Goal: Information Seeking & Learning: Learn about a topic

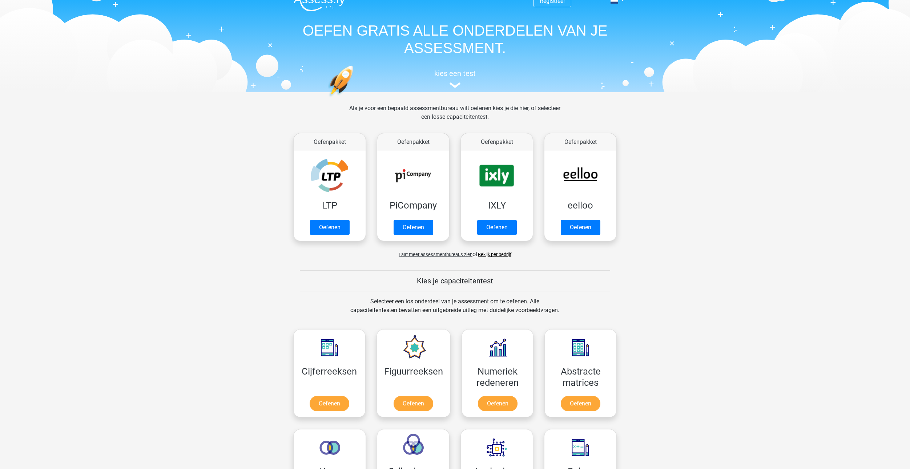
scroll to position [36, 0]
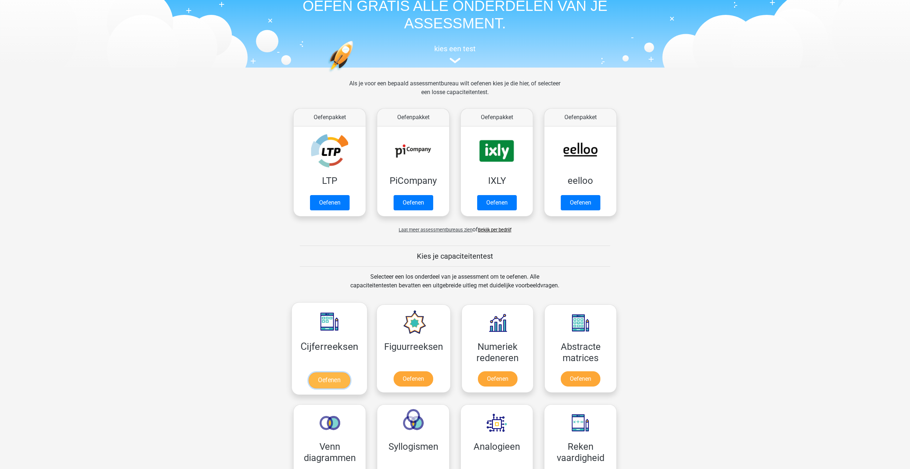
click at [336, 380] on link "Oefenen" at bounding box center [329, 381] width 41 height 16
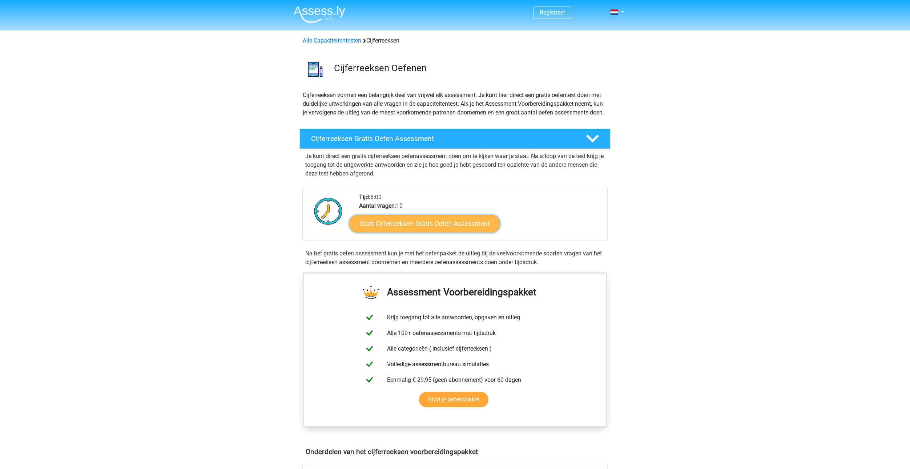
click at [414, 232] on link "Start Cijferreeksen Gratis Oefen Assessment" at bounding box center [424, 223] width 151 height 17
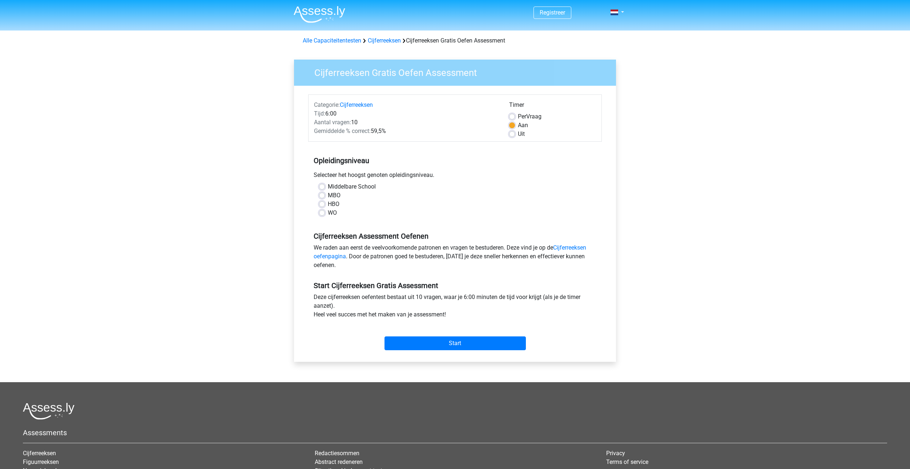
click at [348, 188] on label "Middelbare School" at bounding box center [352, 187] width 48 height 9
click at [325, 188] on input "Middelbare School" at bounding box center [322, 186] width 6 height 7
radio input "true"
click at [335, 194] on label "MBO" at bounding box center [334, 195] width 13 height 9
click at [325, 194] on input "MBO" at bounding box center [322, 194] width 6 height 7
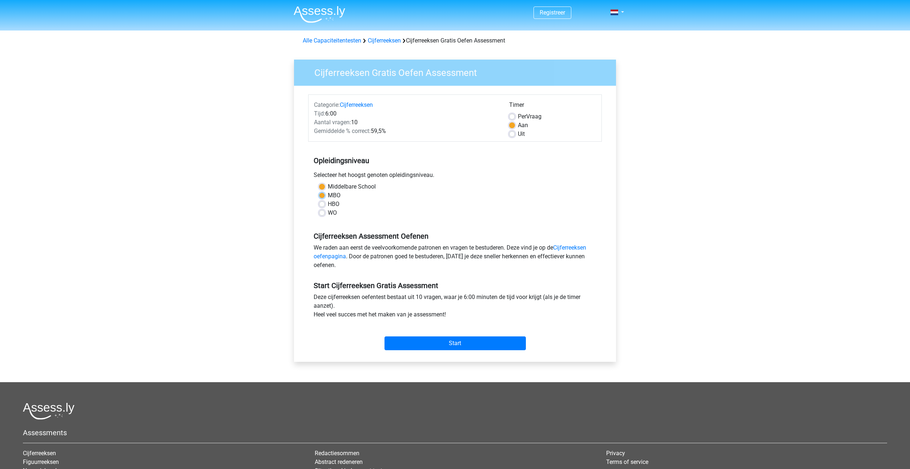
radio input "true"
click at [347, 188] on label "Middelbare School" at bounding box center [352, 187] width 48 height 9
click at [325, 188] on input "Middelbare School" at bounding box center [322, 186] width 6 height 7
radio input "true"
click at [415, 343] on input "Start" at bounding box center [455, 344] width 141 height 14
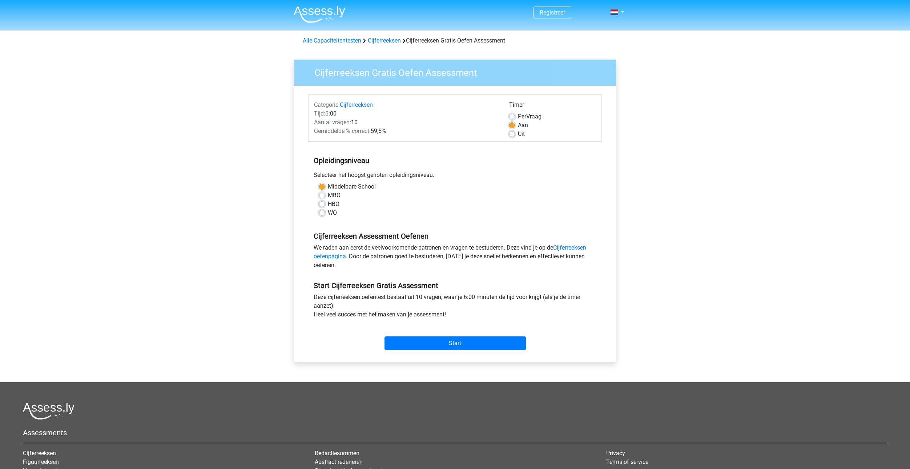
drag, startPoint x: 275, startPoint y: 72, endPoint x: 268, endPoint y: 69, distance: 8.0
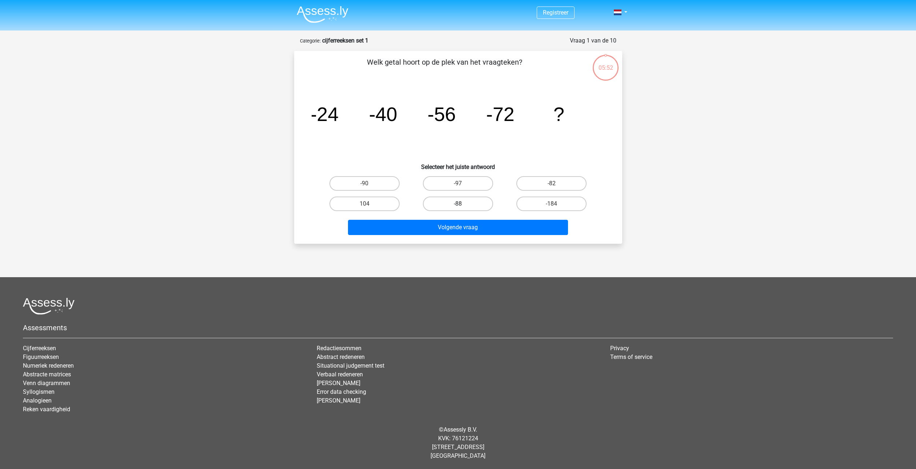
click at [455, 203] on label "-88" at bounding box center [458, 204] width 70 height 15
click at [458, 204] on input "-88" at bounding box center [460, 206] width 5 height 5
radio input "true"
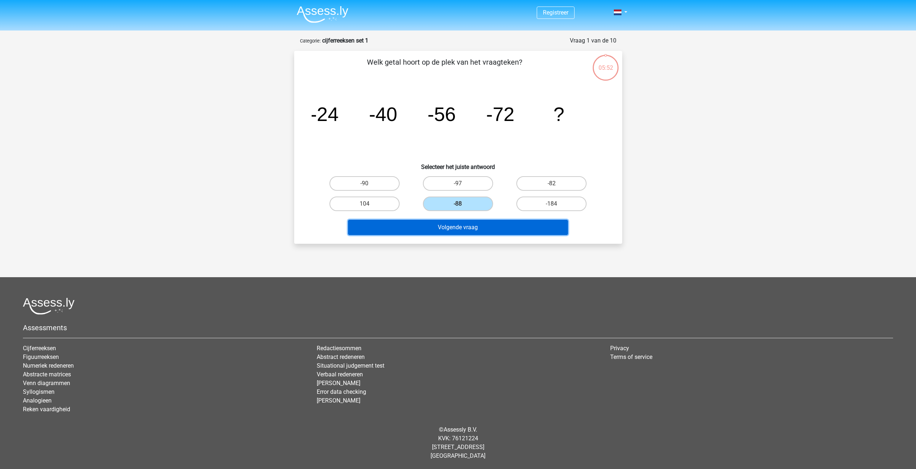
click at [485, 230] on button "Volgende vraag" at bounding box center [458, 227] width 220 height 15
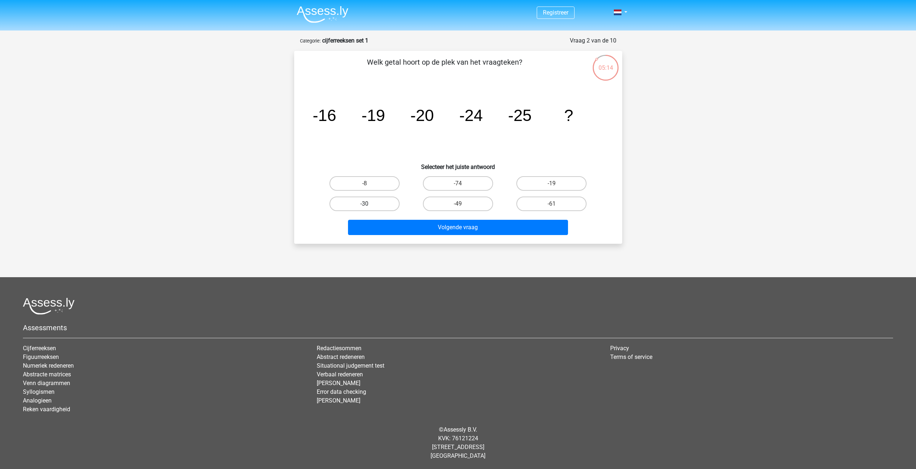
click at [381, 203] on label "-30" at bounding box center [364, 204] width 70 height 15
click at [369, 204] on input "-30" at bounding box center [366, 206] width 5 height 5
radio input "true"
click at [421, 233] on button "Volgende vraag" at bounding box center [458, 227] width 220 height 15
click at [473, 203] on label "-82" at bounding box center [458, 204] width 70 height 15
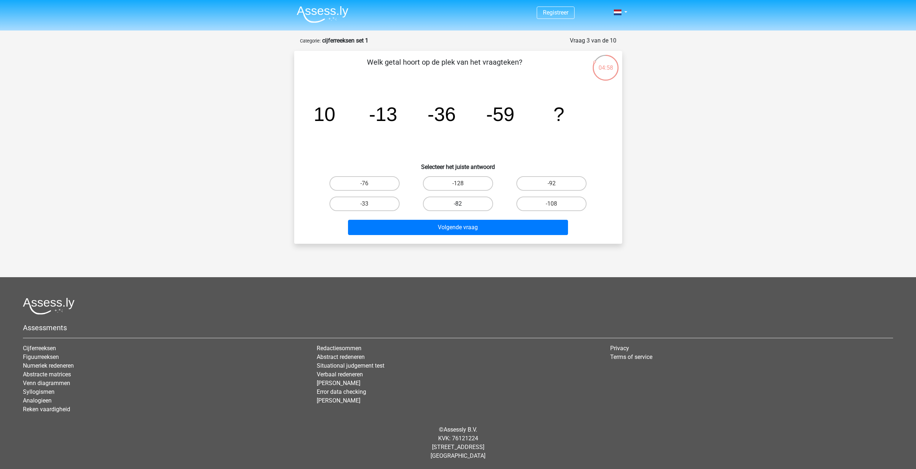
click at [462, 204] on input "-82" at bounding box center [460, 206] width 5 height 5
radio input "true"
click at [467, 237] on div "Volgende vraag" at bounding box center [458, 229] width 281 height 18
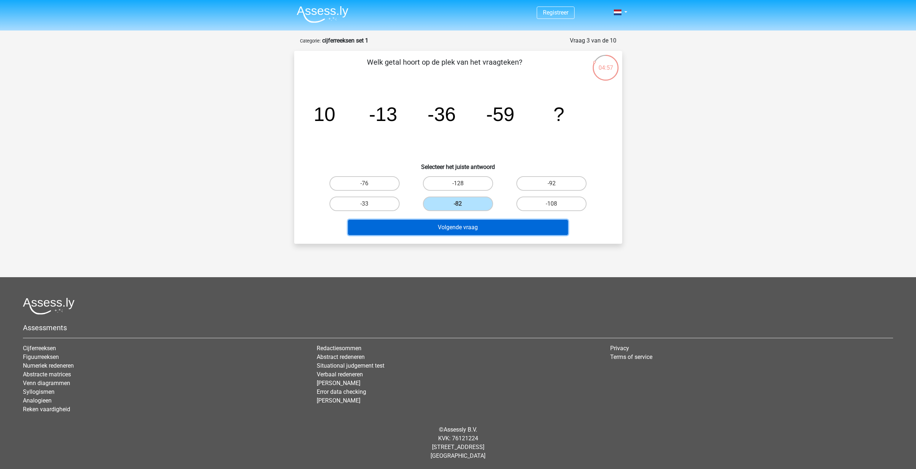
click at [466, 231] on button "Volgende vraag" at bounding box center [458, 227] width 220 height 15
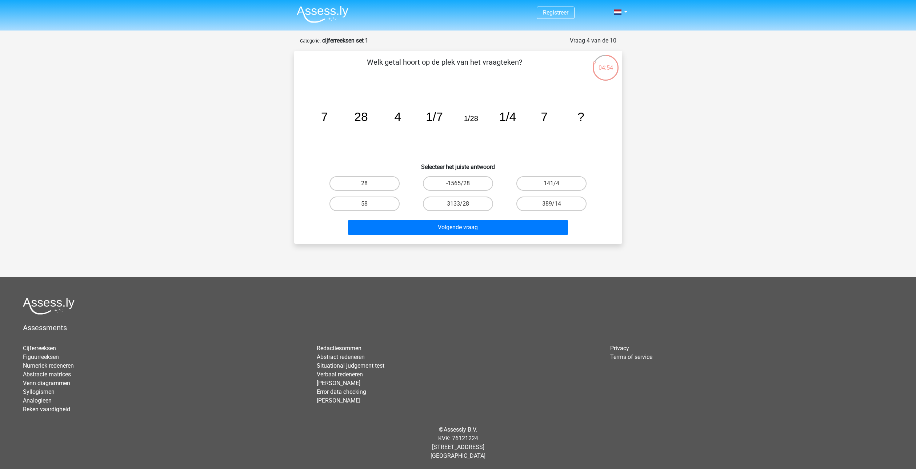
click at [342, 142] on icon "image/svg+xml 7 28 4 1/7 1/28 1/4 7 ?" at bounding box center [458, 120] width 293 height 73
click at [377, 185] on label "28" at bounding box center [364, 183] width 70 height 15
click at [369, 185] on input "28" at bounding box center [366, 186] width 5 height 5
radio input "true"
click at [416, 226] on button "Volgende vraag" at bounding box center [458, 227] width 220 height 15
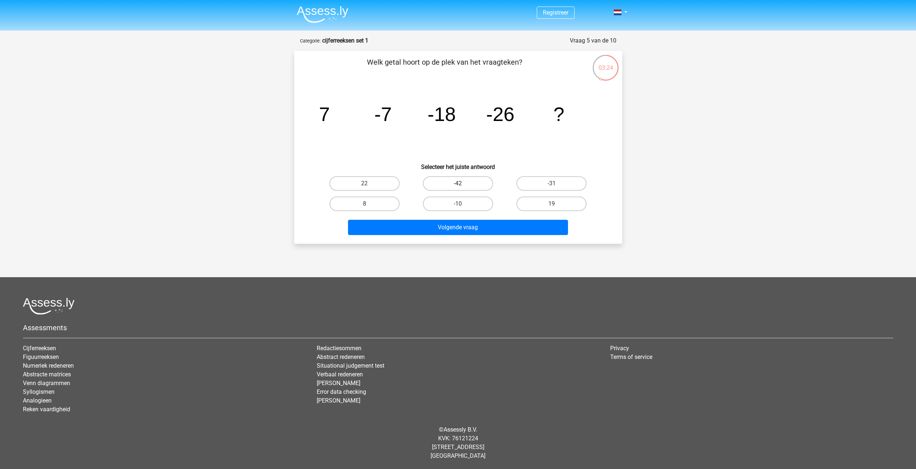
click at [470, 178] on label "-42" at bounding box center [458, 183] width 70 height 15
click at [462, 184] on input "-42" at bounding box center [460, 186] width 5 height 5
radio input "true"
click at [480, 232] on button "Volgende vraag" at bounding box center [458, 227] width 220 height 15
drag, startPoint x: 312, startPoint y: 114, endPoint x: 279, endPoint y: 97, distance: 37.1
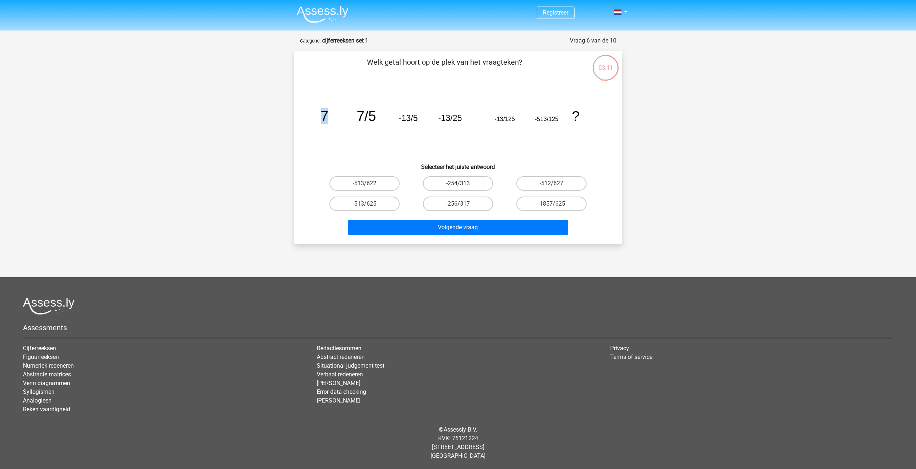
click at [279, 97] on div "Registreer Nederlands English" at bounding box center [458, 226] width 916 height 453
click at [308, 132] on div "image/svg+xml 7 7/5 -13/5 -13/25 -13/125 -513/125 ?" at bounding box center [458, 120] width 305 height 73
click at [573, 201] on label "-1857/625" at bounding box center [551, 204] width 70 height 15
click at [556, 204] on input "-1857/625" at bounding box center [554, 206] width 5 height 5
radio input "true"
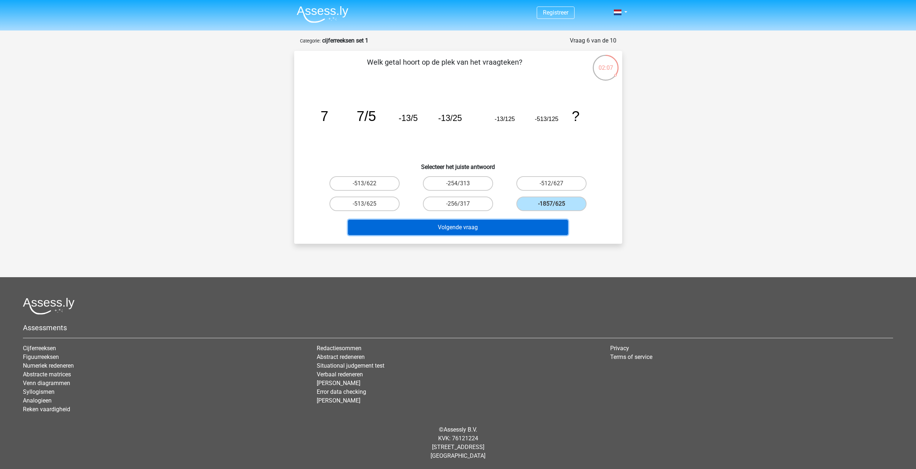
click at [540, 225] on button "Volgende vraag" at bounding box center [458, 227] width 220 height 15
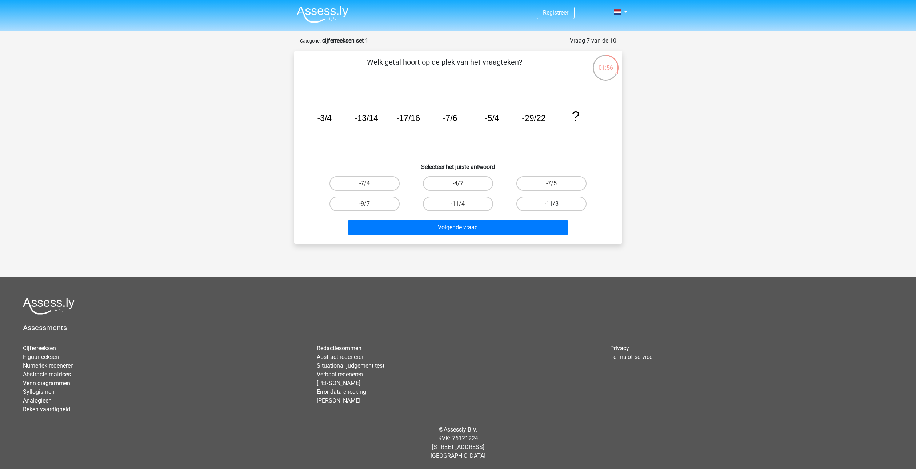
click at [574, 201] on label "-11/8" at bounding box center [551, 204] width 70 height 15
click at [556, 204] on input "-11/8" at bounding box center [554, 206] width 5 height 5
radio input "true"
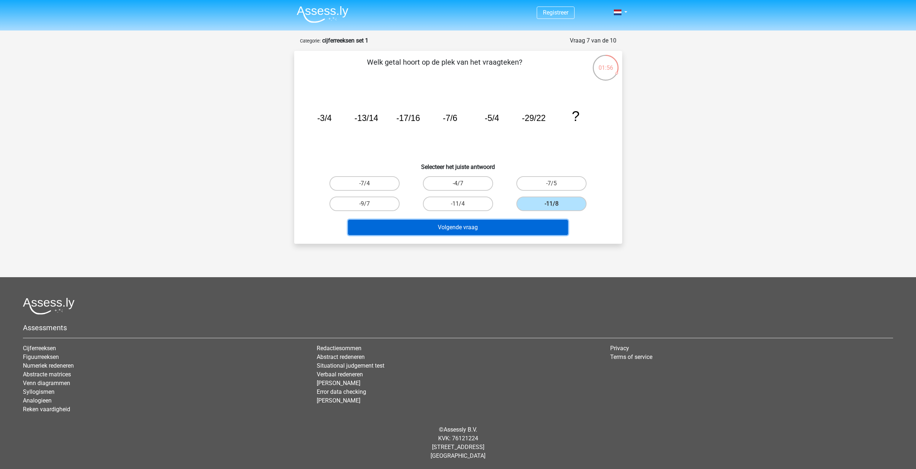
click at [539, 223] on button "Volgende vraag" at bounding box center [458, 227] width 220 height 15
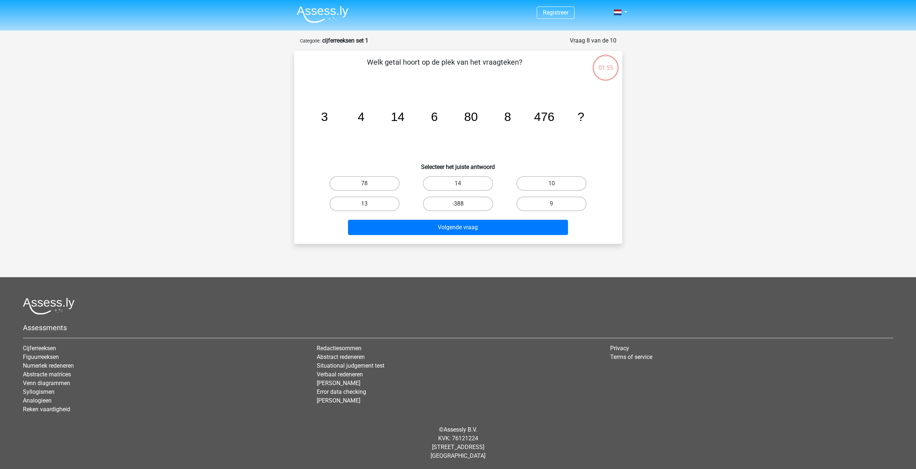
click at [475, 205] on label "-388" at bounding box center [458, 204] width 70 height 15
click at [462, 205] on input "-388" at bounding box center [460, 206] width 5 height 5
radio input "true"
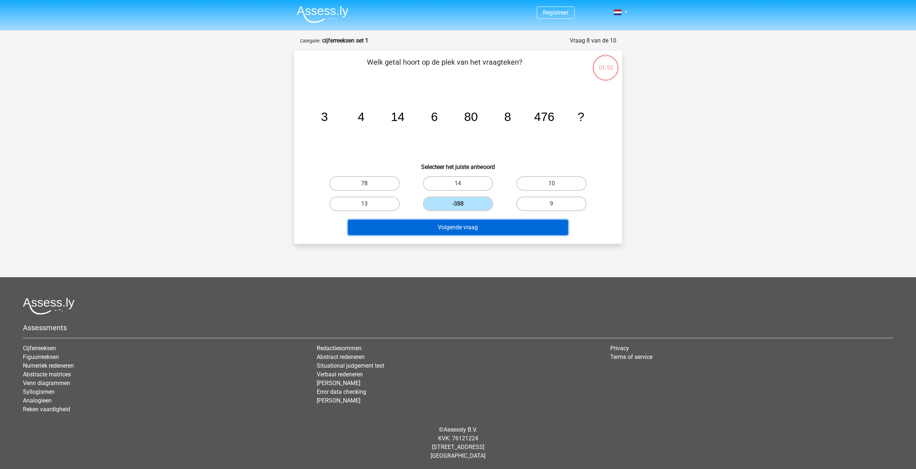
click at [474, 228] on button "Volgende vraag" at bounding box center [458, 227] width 220 height 15
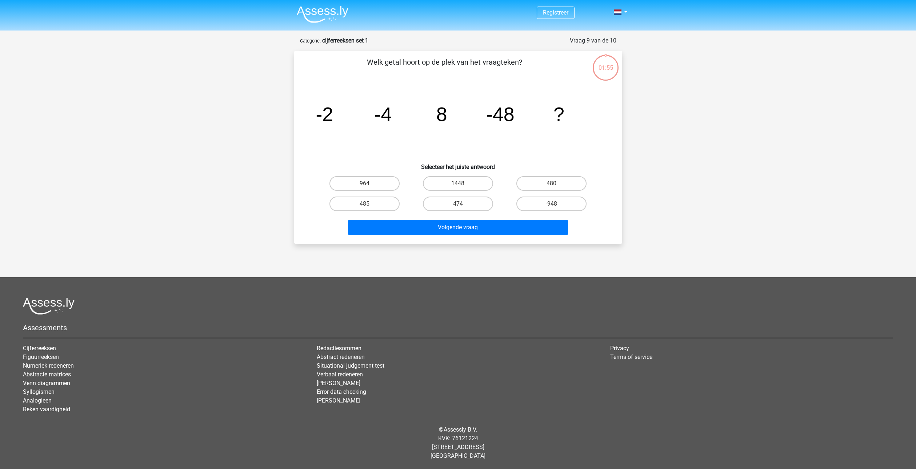
drag, startPoint x: 554, startPoint y: 196, endPoint x: 535, endPoint y: 214, distance: 26.2
click at [553, 196] on div "-948" at bounding box center [551, 204] width 93 height 20
click at [530, 218] on div "Volgende vraag" at bounding box center [458, 226] width 305 height 24
drag, startPoint x: 552, startPoint y: 202, endPoint x: 518, endPoint y: 228, distance: 42.3
click at [550, 205] on label "-948" at bounding box center [551, 204] width 70 height 15
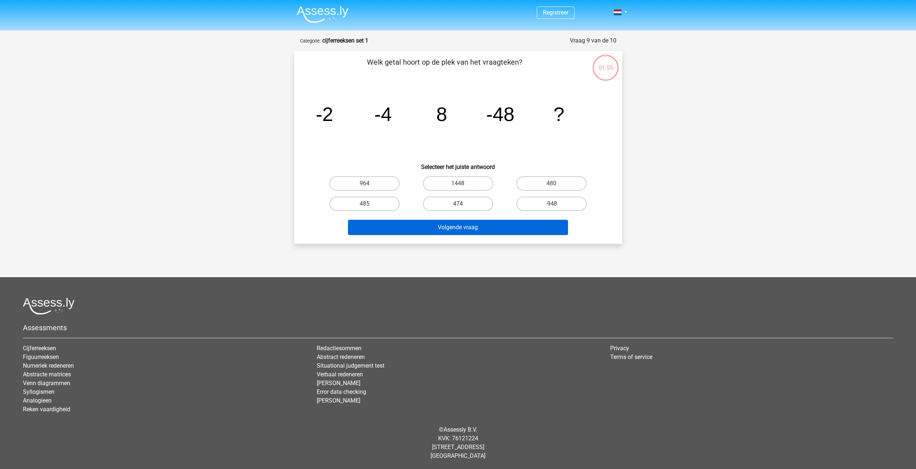
click at [552, 205] on input "-948" at bounding box center [554, 206] width 5 height 5
radio input "true"
click at [518, 228] on button "Volgende vraag" at bounding box center [458, 227] width 220 height 15
click at [528, 187] on label "375" at bounding box center [551, 183] width 70 height 15
click at [552, 187] on input "375" at bounding box center [554, 186] width 5 height 5
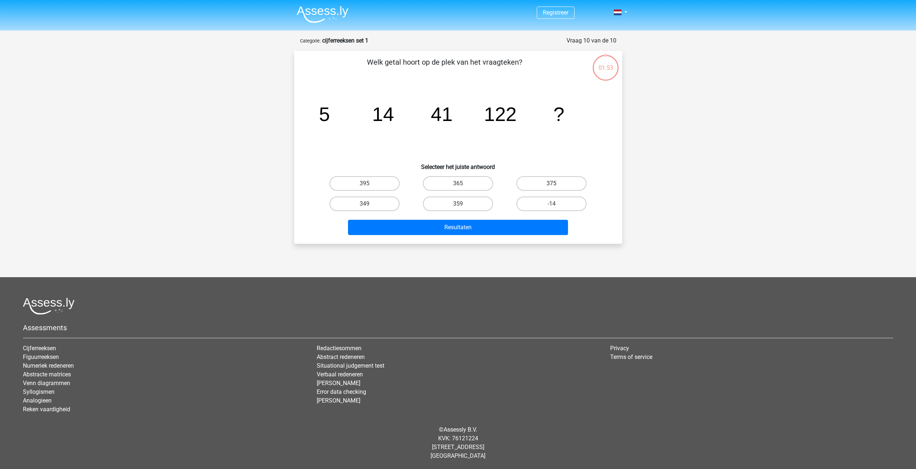
radio input "true"
click at [512, 226] on button "Resultaten" at bounding box center [458, 227] width 220 height 15
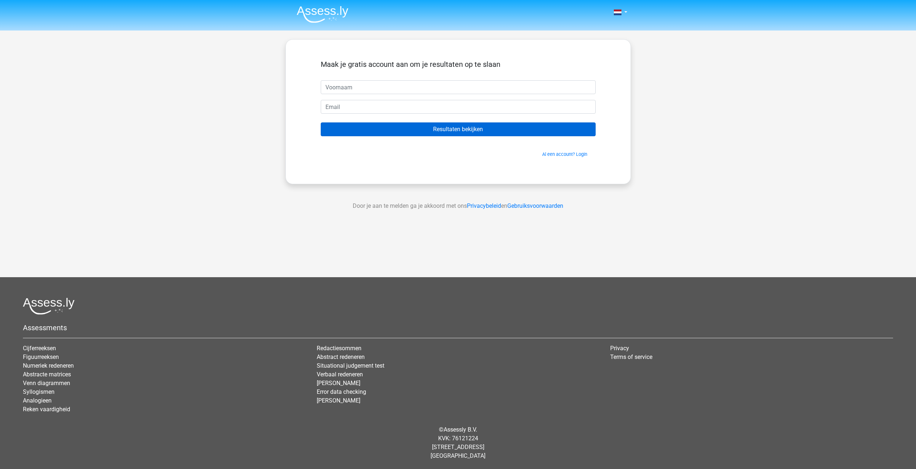
drag, startPoint x: 446, startPoint y: 137, endPoint x: 439, endPoint y: 136, distance: 7.4
